Goal: Task Accomplishment & Management: Use online tool/utility

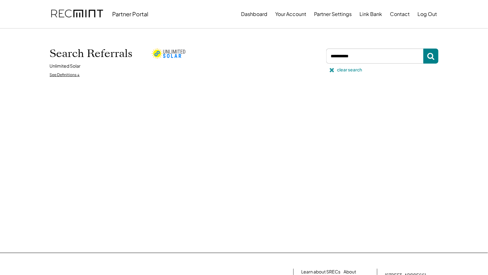
click at [348, 67] on div "clear search" at bounding box center [350, 70] width 25 height 6
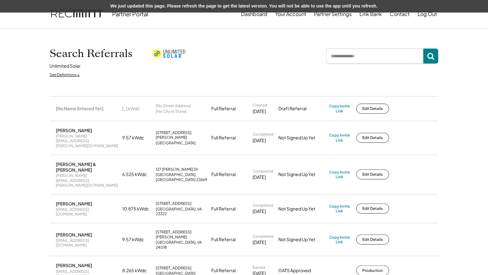
click at [365, 55] on input "input" at bounding box center [375, 56] width 97 height 15
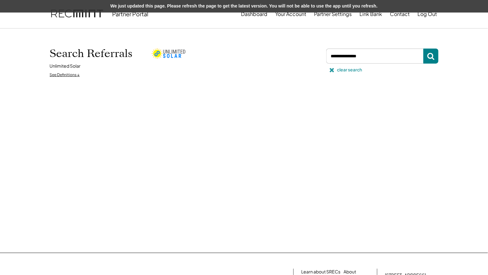
click at [353, 70] on div "clear search" at bounding box center [350, 70] width 25 height 6
click at [352, 70] on div "clear search" at bounding box center [350, 70] width 25 height 6
click at [369, 58] on input "input" at bounding box center [375, 56] width 97 height 15
type input "*"
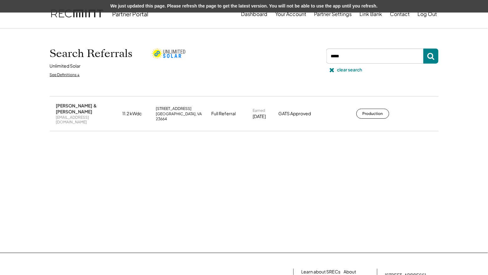
click at [347, 57] on input "input" at bounding box center [375, 56] width 97 height 15
type input "*"
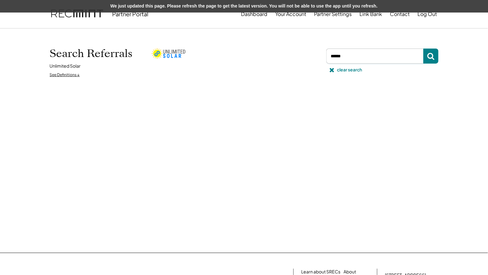
click at [369, 60] on input "input" at bounding box center [375, 56] width 97 height 15
click at [359, 58] on input "input" at bounding box center [375, 56] width 97 height 15
click at [350, 71] on div "clear search" at bounding box center [350, 70] width 25 height 6
click at [367, 55] on input "input" at bounding box center [375, 56] width 97 height 15
type input "*"
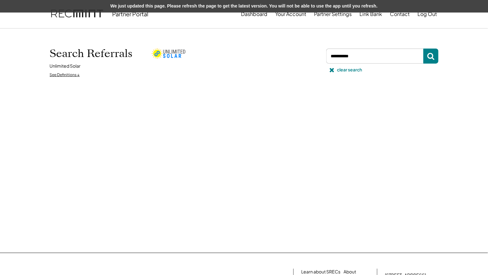
click at [367, 53] on input "input" at bounding box center [375, 56] width 97 height 15
click at [365, 57] on input "input" at bounding box center [375, 56] width 97 height 15
type input "*"
click at [355, 55] on input "input" at bounding box center [375, 56] width 97 height 15
click at [366, 59] on input "input" at bounding box center [375, 56] width 97 height 15
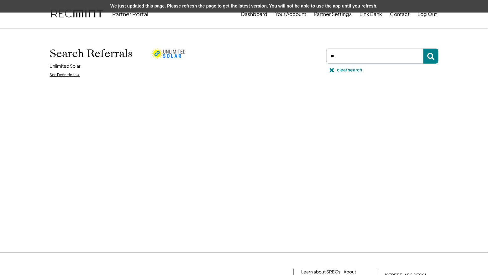
type input "*"
click at [369, 61] on input "input" at bounding box center [375, 56] width 97 height 15
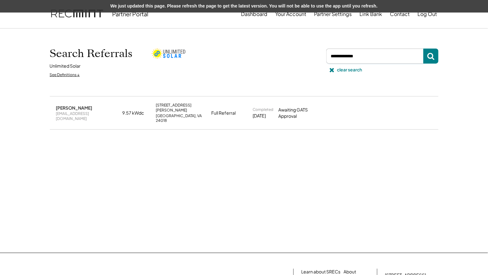
click at [371, 53] on input "input" at bounding box center [375, 56] width 97 height 15
click at [371, 54] on input "input" at bounding box center [375, 56] width 97 height 15
type input "*"
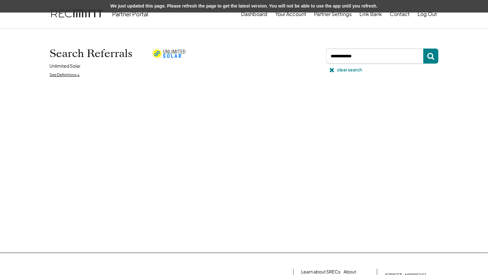
click at [376, 55] on input "input" at bounding box center [375, 56] width 97 height 15
click at [363, 54] on input "input" at bounding box center [375, 56] width 97 height 15
type input "*"
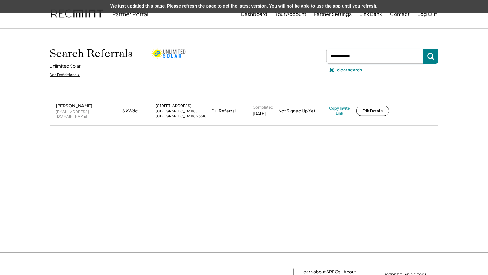
click at [363, 60] on input "input" at bounding box center [375, 56] width 97 height 15
type input "*"
click at [365, 55] on input "input" at bounding box center [375, 56] width 97 height 15
type input "*"
click at [376, 57] on input "input" at bounding box center [375, 56] width 97 height 15
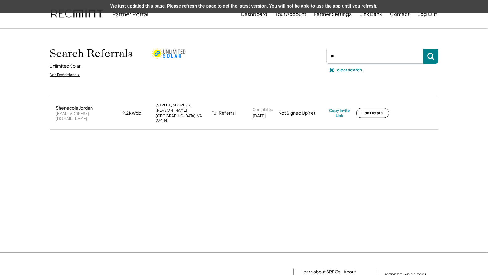
type input "*"
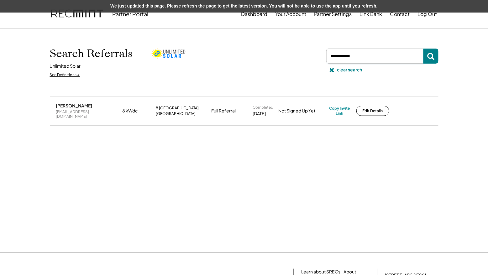
click at [360, 59] on input "input" at bounding box center [375, 56] width 97 height 15
type input "*"
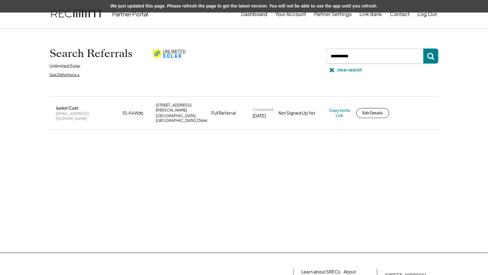
click at [366, 56] on input "input" at bounding box center [375, 56] width 97 height 15
type input "*"
click at [351, 62] on input "input" at bounding box center [375, 56] width 97 height 15
type input "**********"
